Goal: Information Seeking & Learning: Learn about a topic

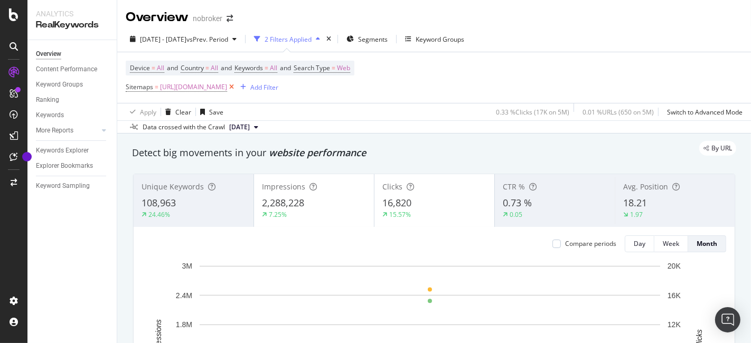
click at [236, 86] on icon at bounding box center [231, 87] width 9 height 11
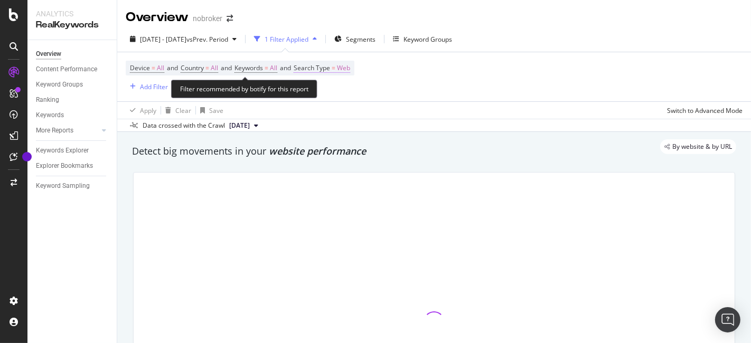
click at [350, 62] on span "Web" at bounding box center [343, 68] width 13 height 15
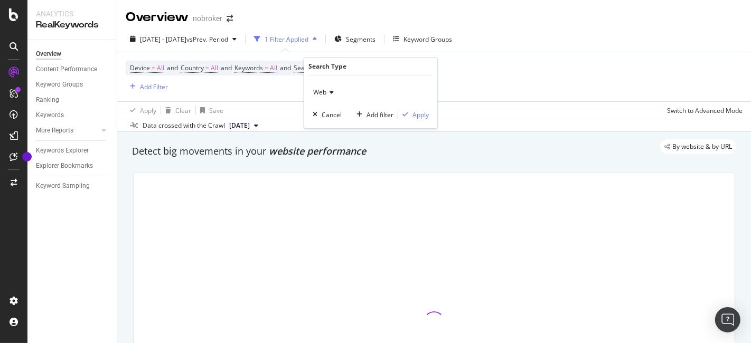
click at [328, 94] on icon at bounding box center [329, 92] width 7 height 6
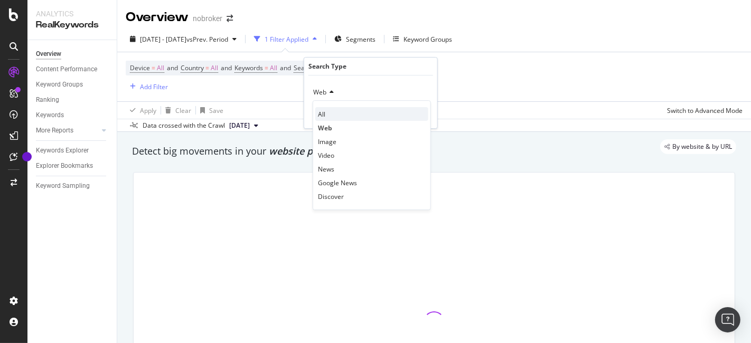
click at [338, 112] on div "All" at bounding box center [371, 114] width 113 height 14
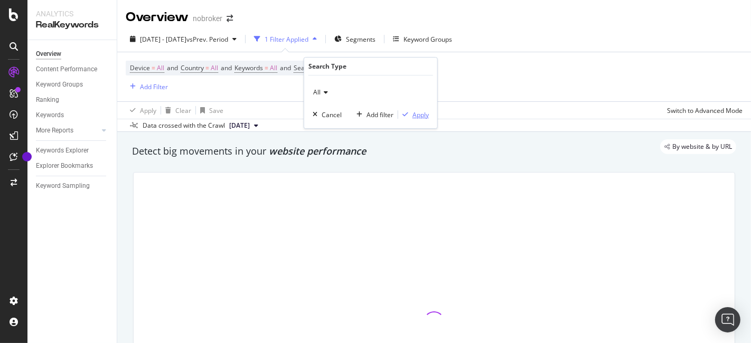
click at [419, 115] on div "Apply" at bounding box center [420, 114] width 16 height 9
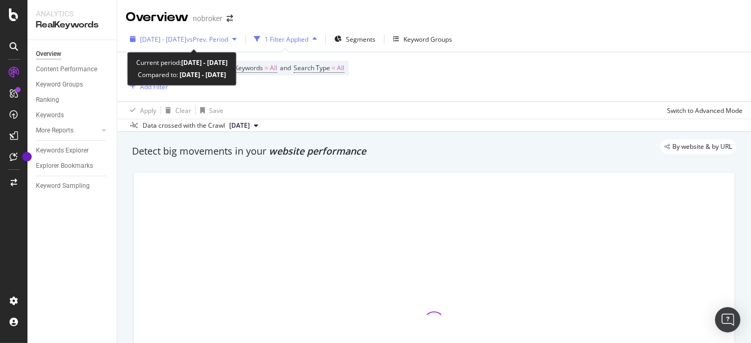
click at [215, 43] on span "vs Prev. Period" at bounding box center [207, 39] width 42 height 9
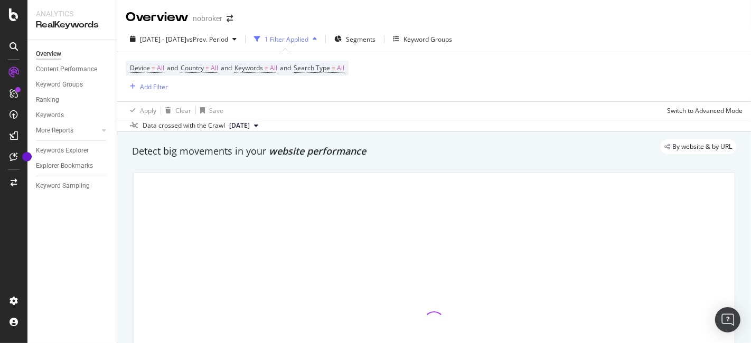
click at [461, 76] on div "Device = All and Country = All and Keywords = All and Search Type = All Add Fil…" at bounding box center [434, 76] width 616 height 49
click at [75, 132] on link "More Reports" at bounding box center [67, 130] width 63 height 11
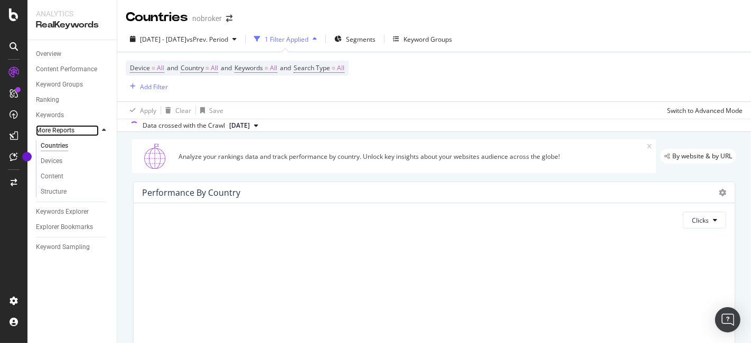
click at [75, 133] on link "More Reports" at bounding box center [67, 130] width 63 height 11
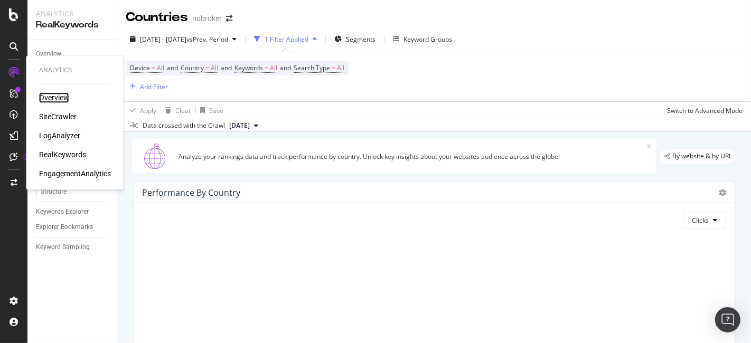
click at [58, 96] on div "Overview" at bounding box center [54, 97] width 30 height 11
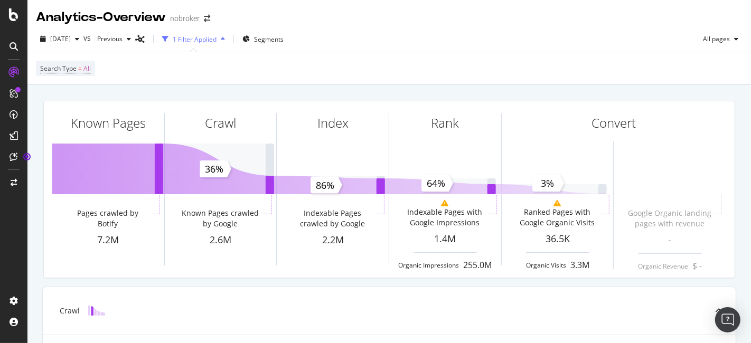
click at [213, 37] on div "1 Filter Applied" at bounding box center [195, 39] width 44 height 9
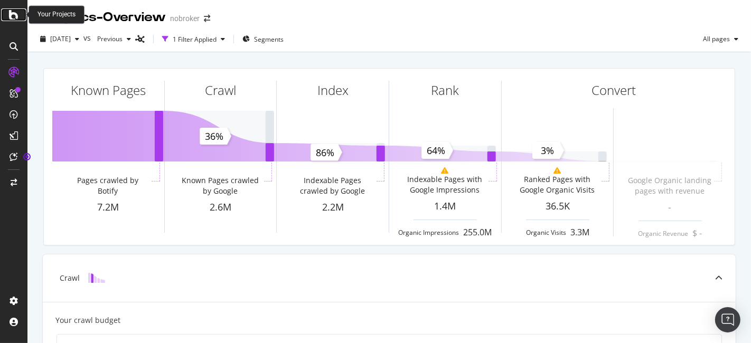
click at [10, 16] on icon at bounding box center [14, 14] width 10 height 13
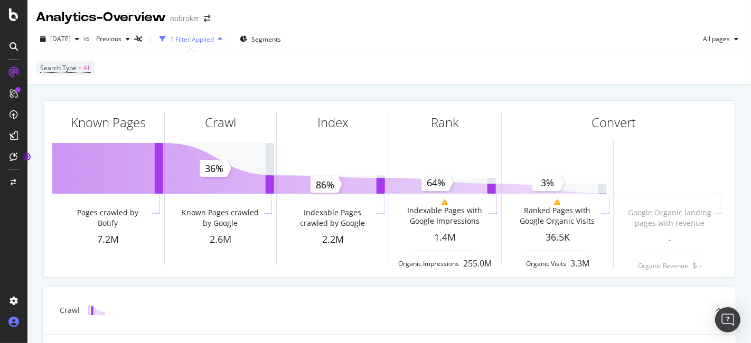
click at [11, 322] on icon at bounding box center [13, 322] width 11 height 11
